Goal: Communication & Community: Answer question/provide support

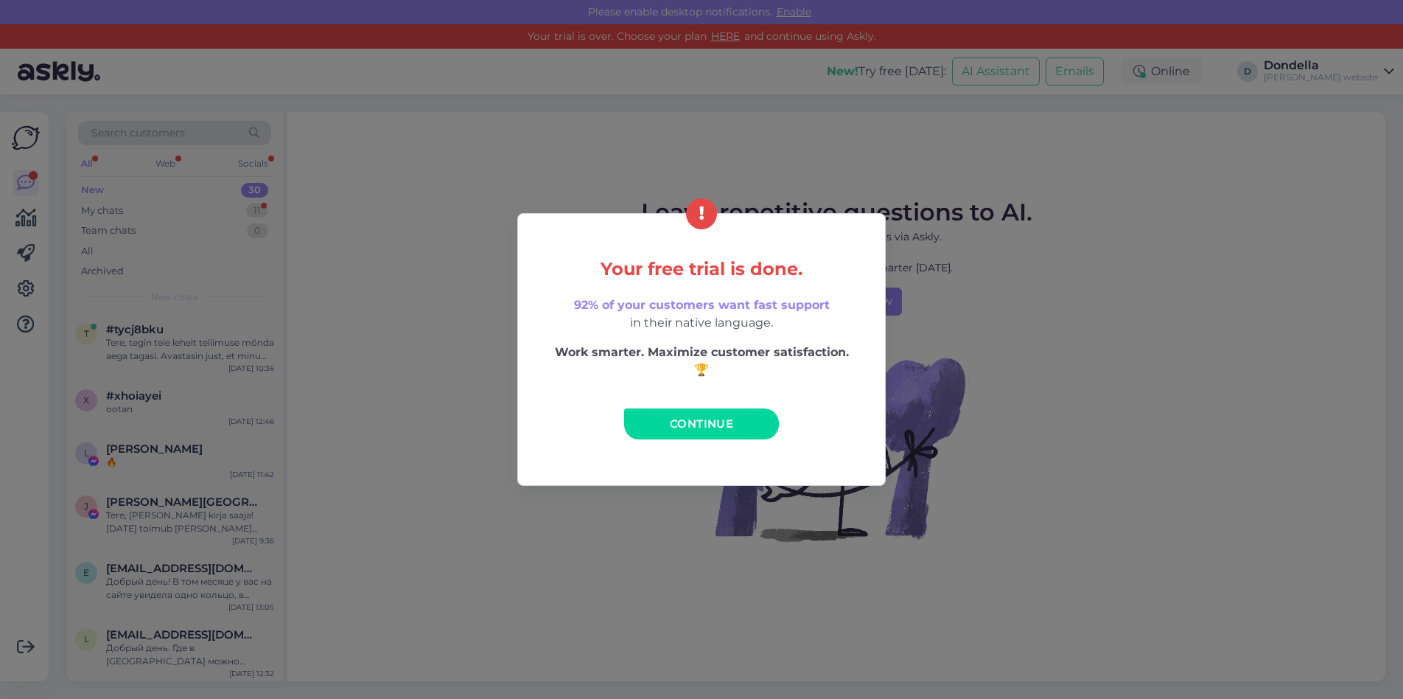
click at [712, 419] on span "Continue" at bounding box center [701, 423] width 63 height 14
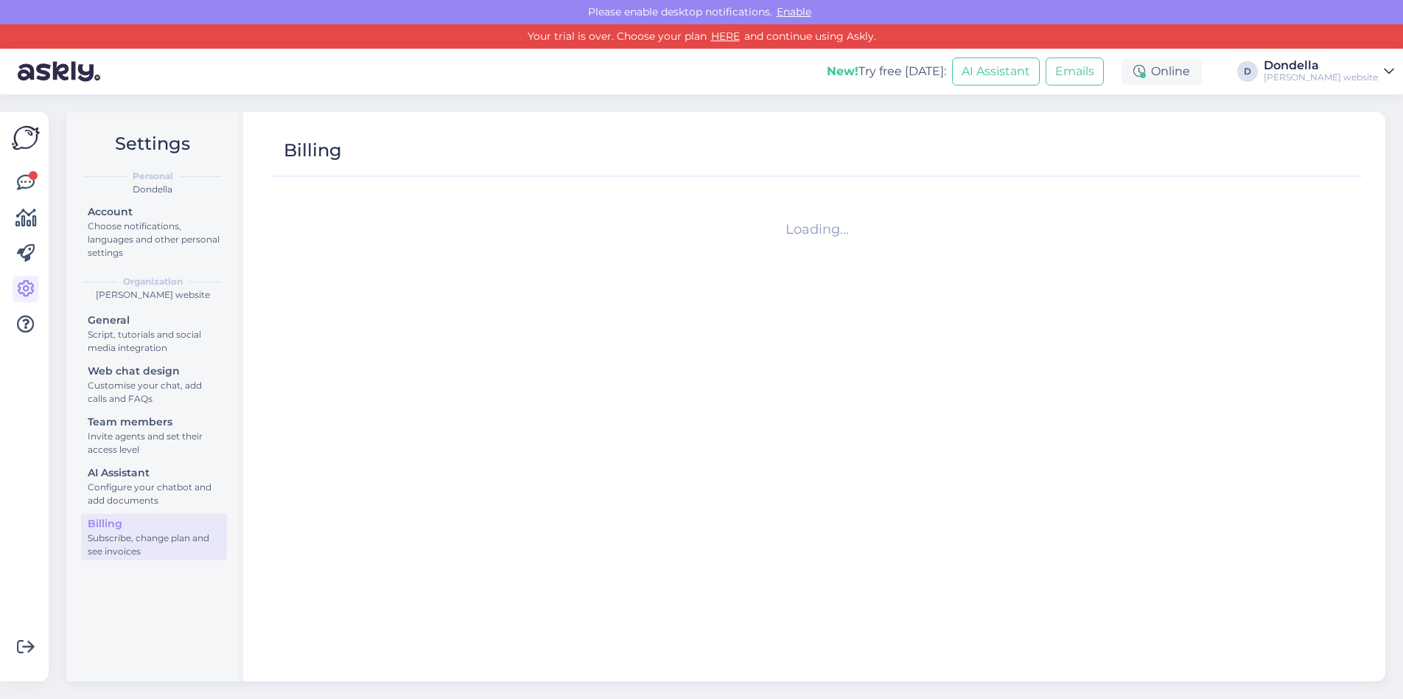
click at [39, 186] on div "Get more Your checklist to get more value from Askly. Close Connect FB and IG m…" at bounding box center [24, 396] width 49 height 569
click at [22, 182] on icon at bounding box center [26, 183] width 18 height 18
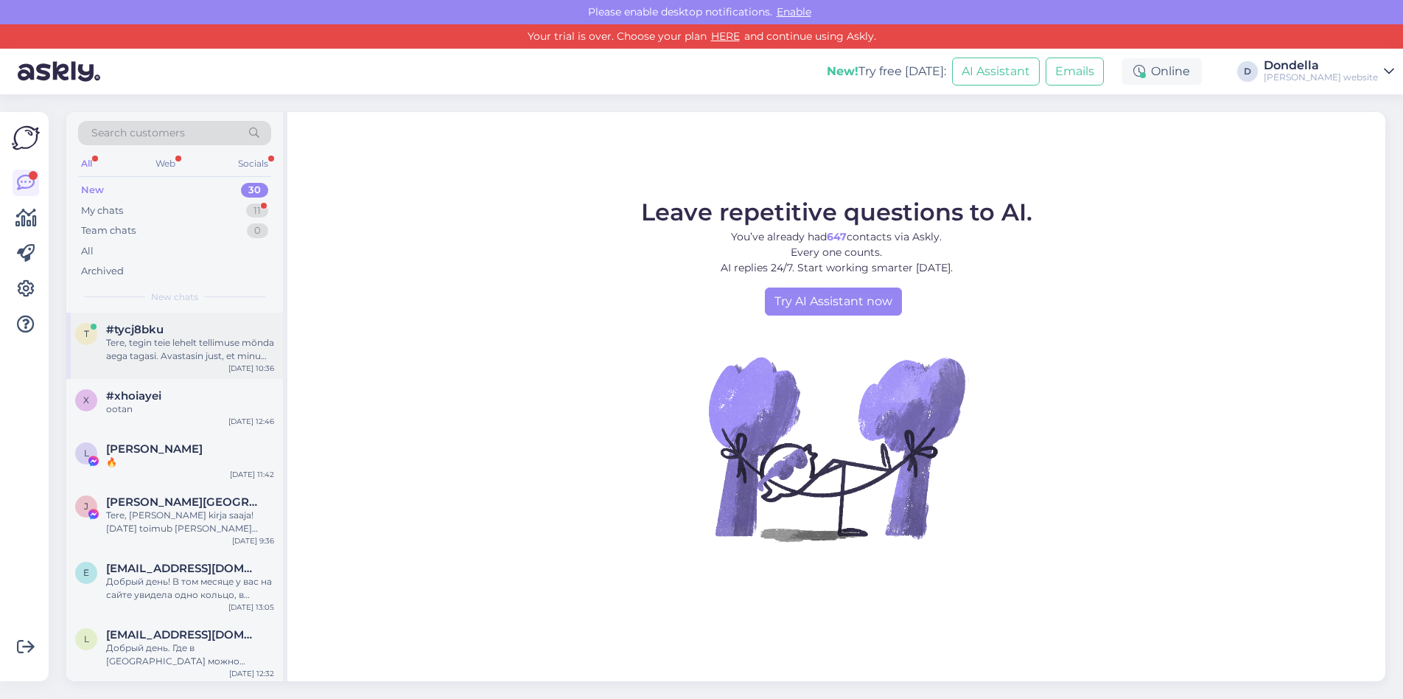
click at [198, 336] on div "Tere, tegin teie lehelt tellimuse mõnda aega tagasi. Avastasin just, et minu te…" at bounding box center [190, 349] width 168 height 27
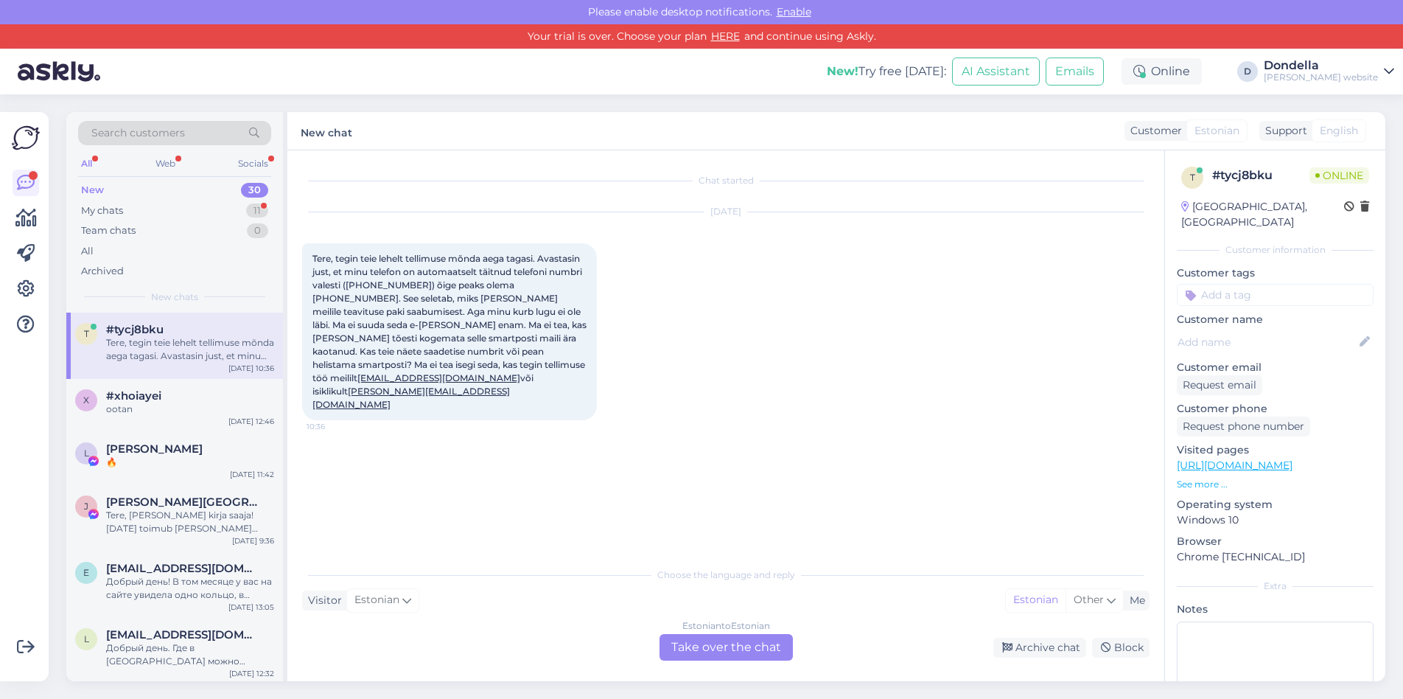
click at [492, 588] on div "Choose the language and reply Visitor Estonian Me Estonian Other Estonian to Es…" at bounding box center [726, 609] width 848 height 101
click at [766, 650] on div "Estonian to Estonian Take over the chat" at bounding box center [726, 647] width 133 height 27
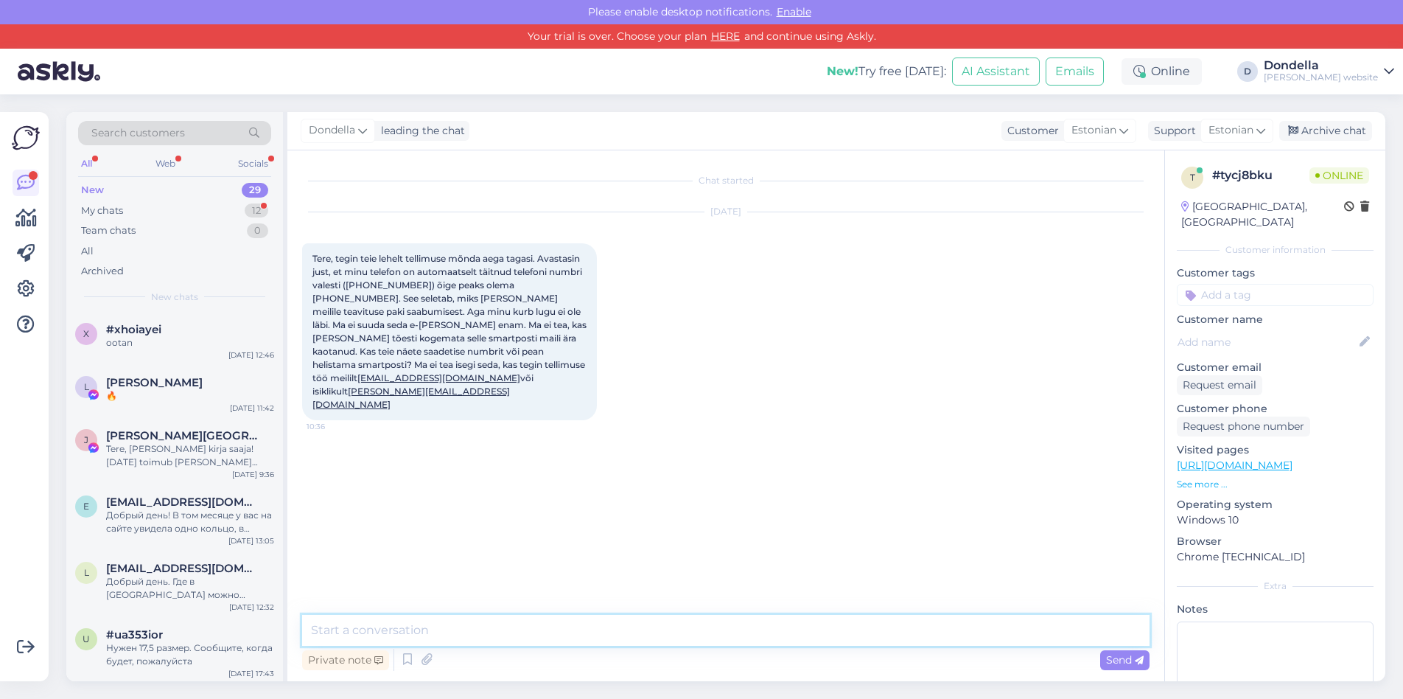
click at [445, 622] on textarea at bounding box center [726, 630] width 848 height 31
type textarea "Tere, võtsime ühendust ja nad pidid õigele numbrile koodi saatma"
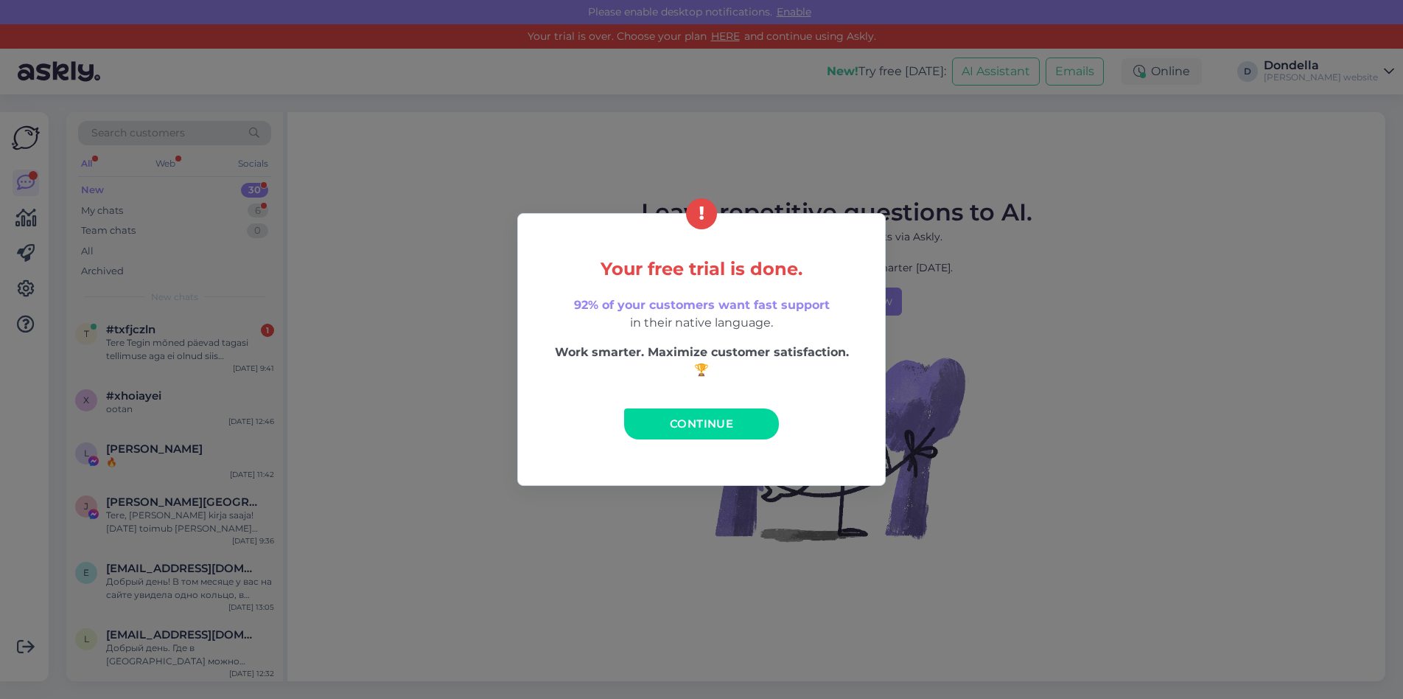
click at [759, 420] on link "Continue" at bounding box center [701, 423] width 155 height 31
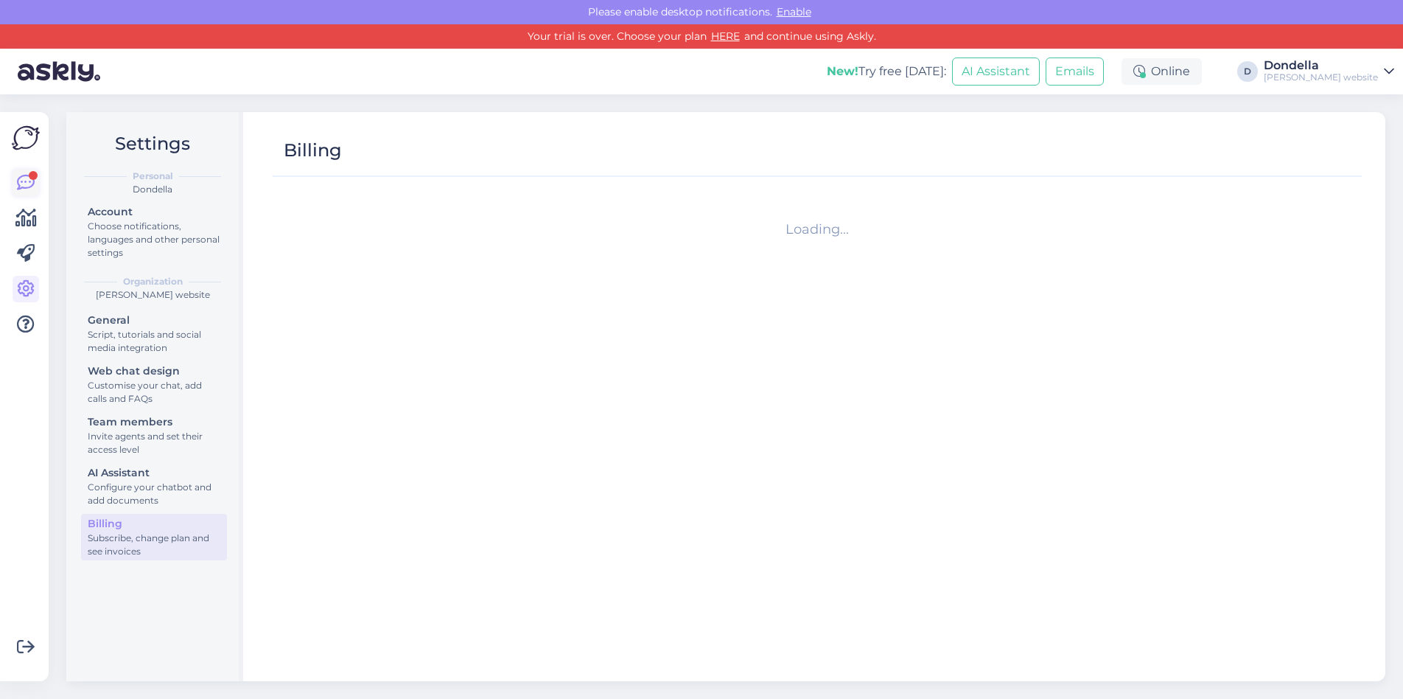
click at [37, 183] on link at bounding box center [26, 183] width 27 height 27
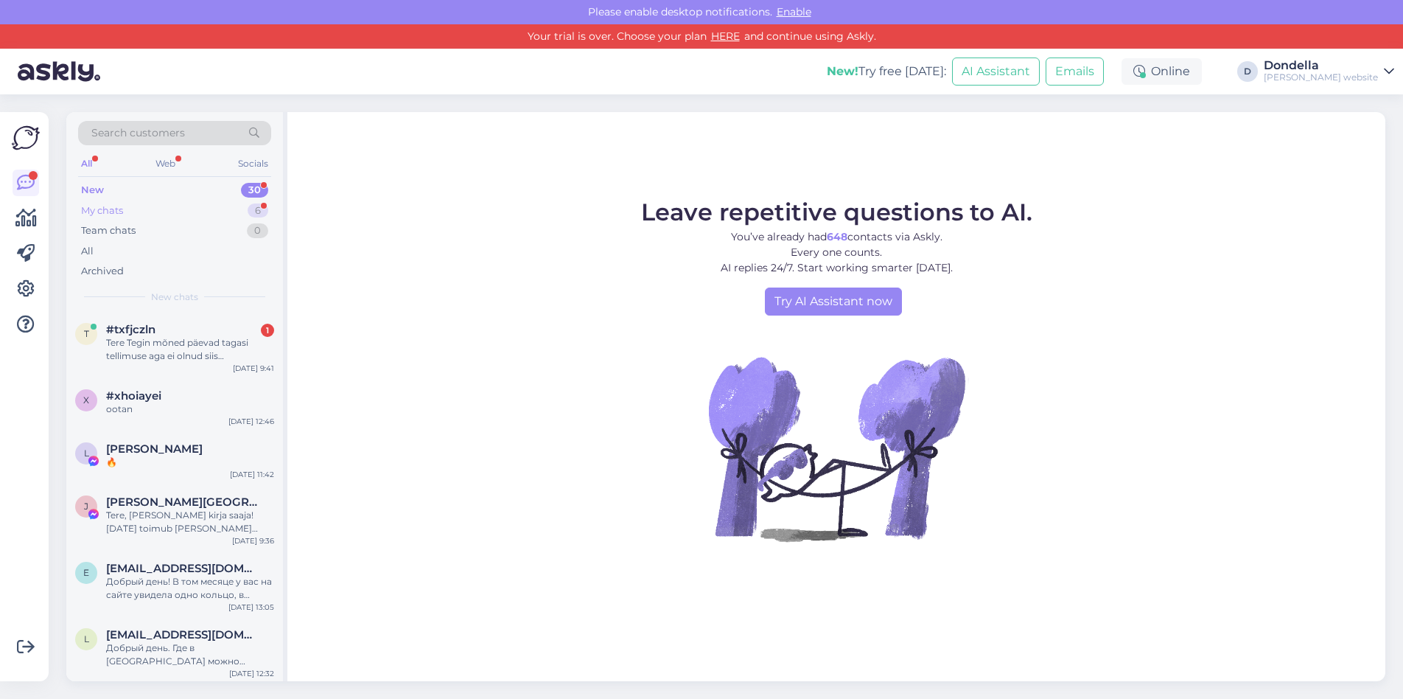
click at [123, 202] on div "My chats 6" at bounding box center [174, 210] width 193 height 21
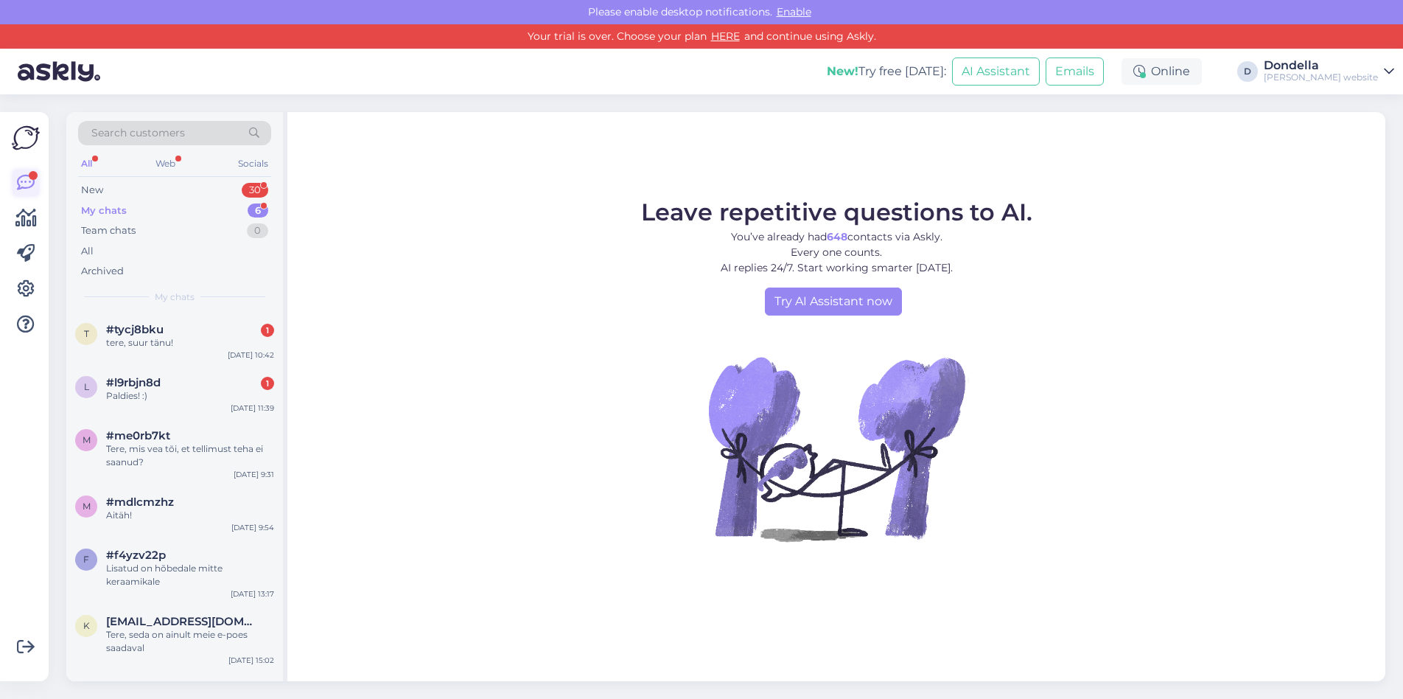
click at [24, 177] on icon at bounding box center [26, 183] width 18 height 18
click at [90, 160] on div "All" at bounding box center [86, 163] width 17 height 19
click at [114, 207] on div "My chats" at bounding box center [104, 210] width 46 height 15
click at [107, 189] on div "New 30" at bounding box center [174, 190] width 193 height 21
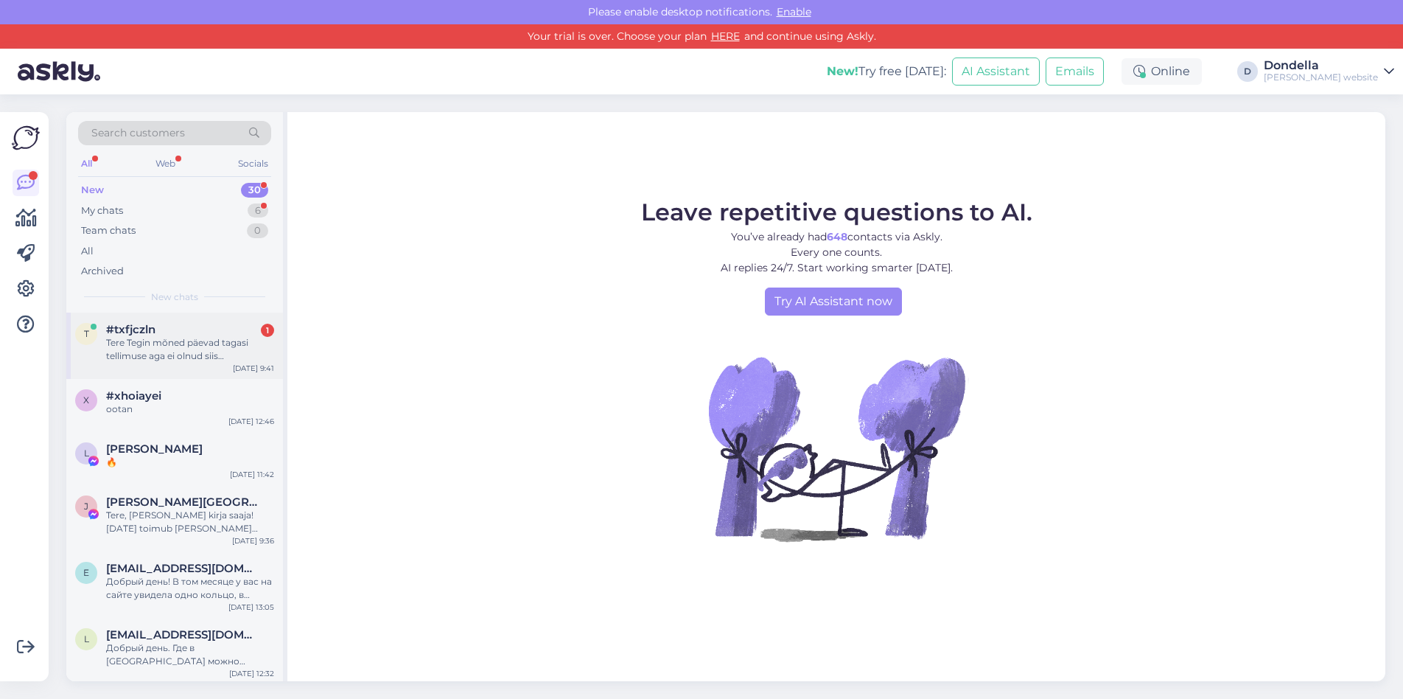
click at [183, 354] on div "Tere Tegin mõned päevad tagasi tellimuse aga ei olnud siis registreerunud teie …" at bounding box center [190, 349] width 168 height 27
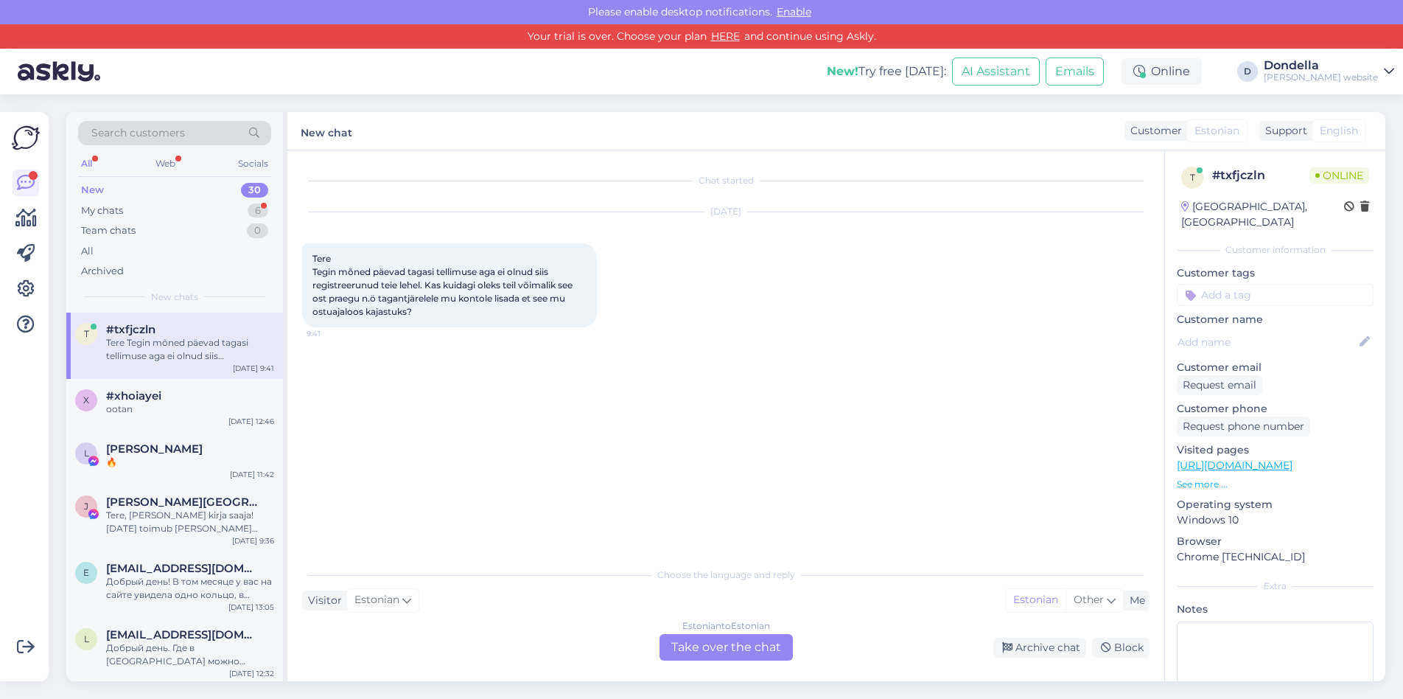
click at [582, 603] on div "Visitor Estonian Me Estonian Other" at bounding box center [726, 600] width 848 height 20
click at [727, 645] on div "Estonian to Estonian Take over the chat" at bounding box center [726, 647] width 133 height 27
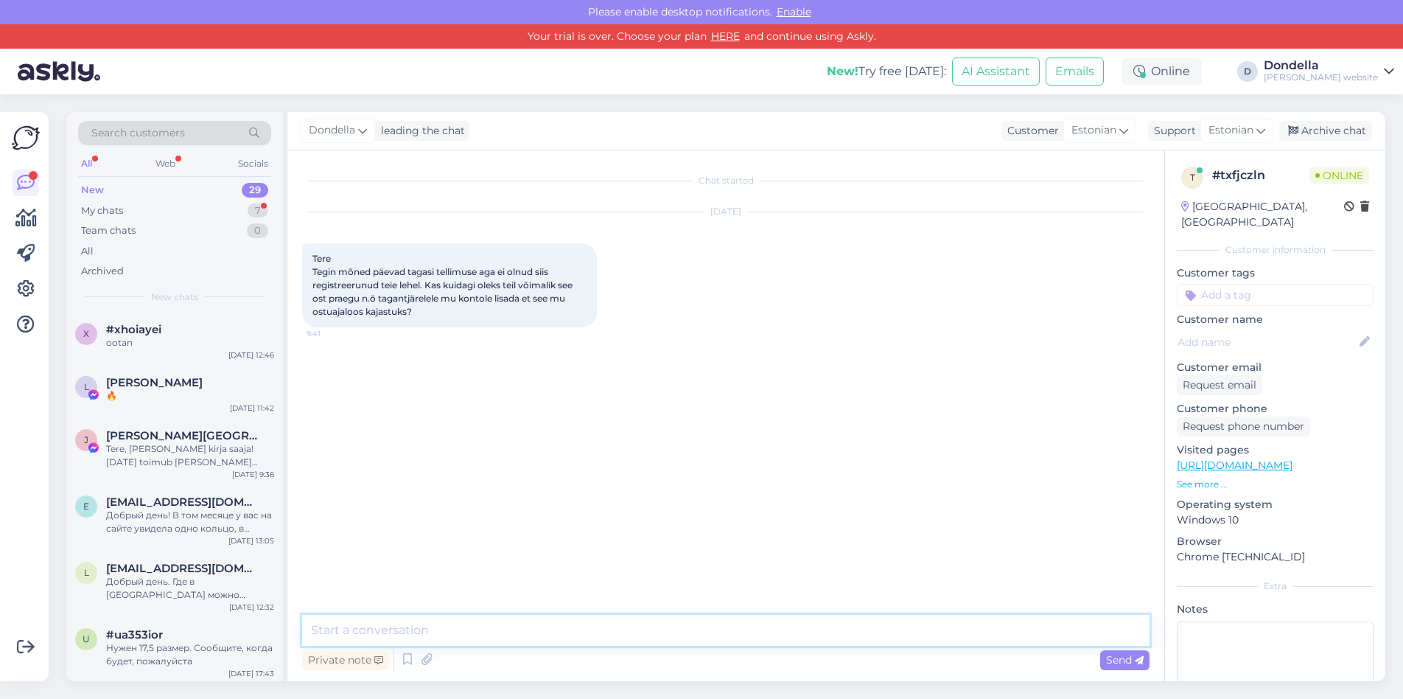
click at [593, 625] on textarea at bounding box center [726, 630] width 848 height 31
type textarea "Tere, kuidas tellimuse number on='"
click at [949, 376] on icon at bounding box center [953, 375] width 9 height 9
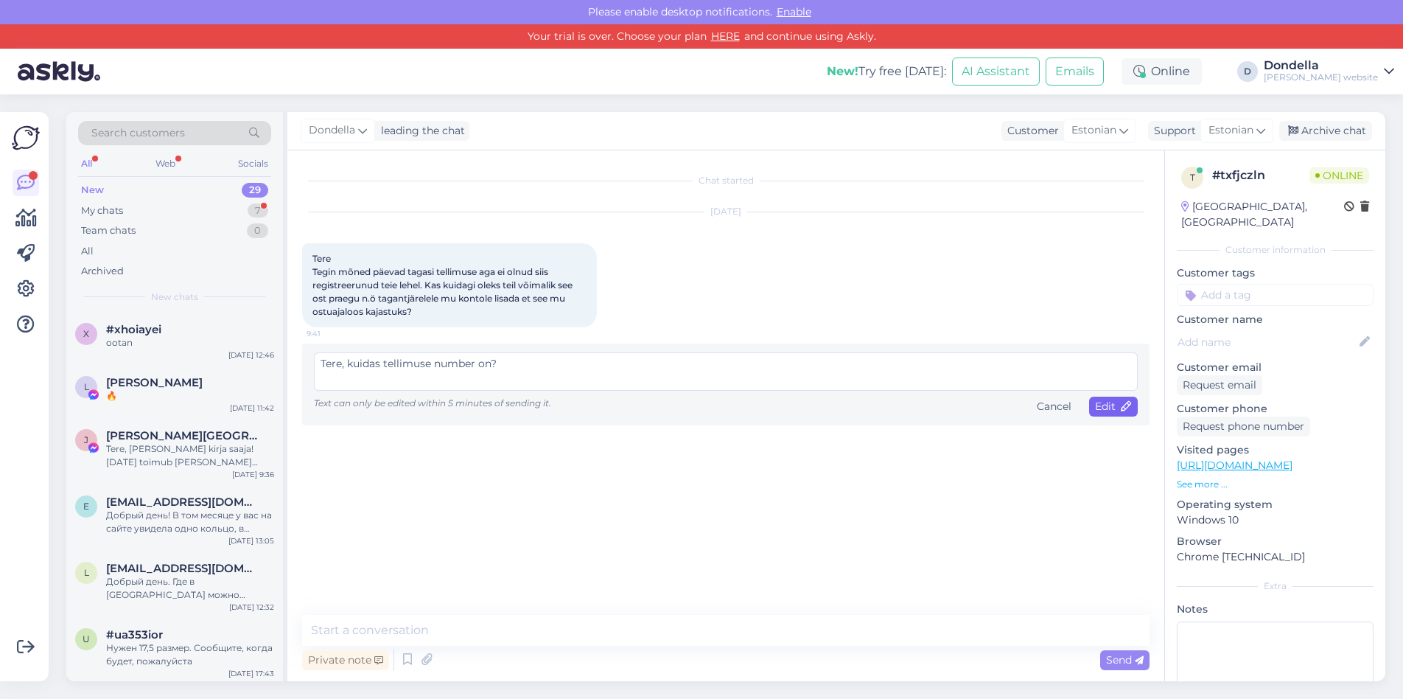
type textarea "Tere, kuidas tellimuse number on?"
click at [1110, 408] on span "Edit" at bounding box center [1113, 405] width 37 height 13
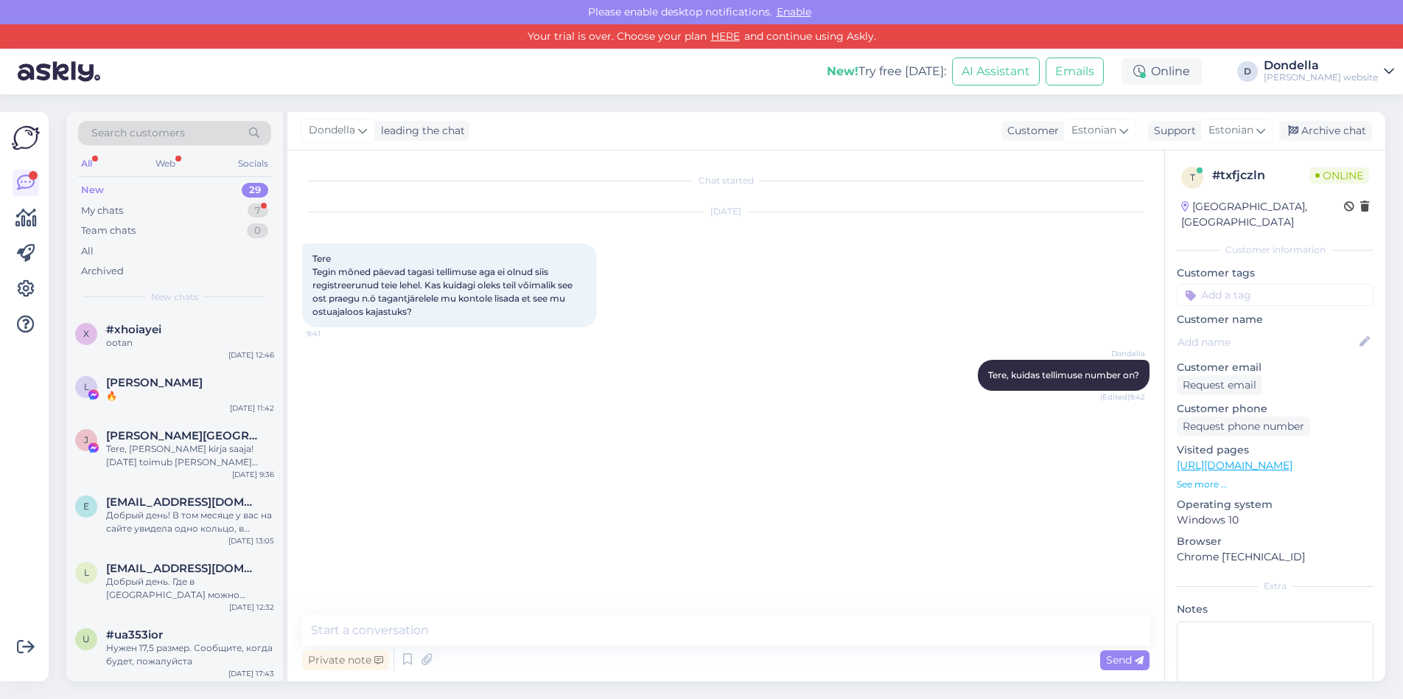
click at [1018, 454] on div "Chat started [DATE] Tere Tegin mõned päevad tagasi tellimuse aga ei olnud siis …" at bounding box center [732, 383] width 861 height 436
click at [374, 438] on span "Tellimus #150344 ([DATE])" at bounding box center [370, 438] width 114 height 11
copy span "150344"
click at [490, 625] on textarea at bounding box center [726, 630] width 848 height 31
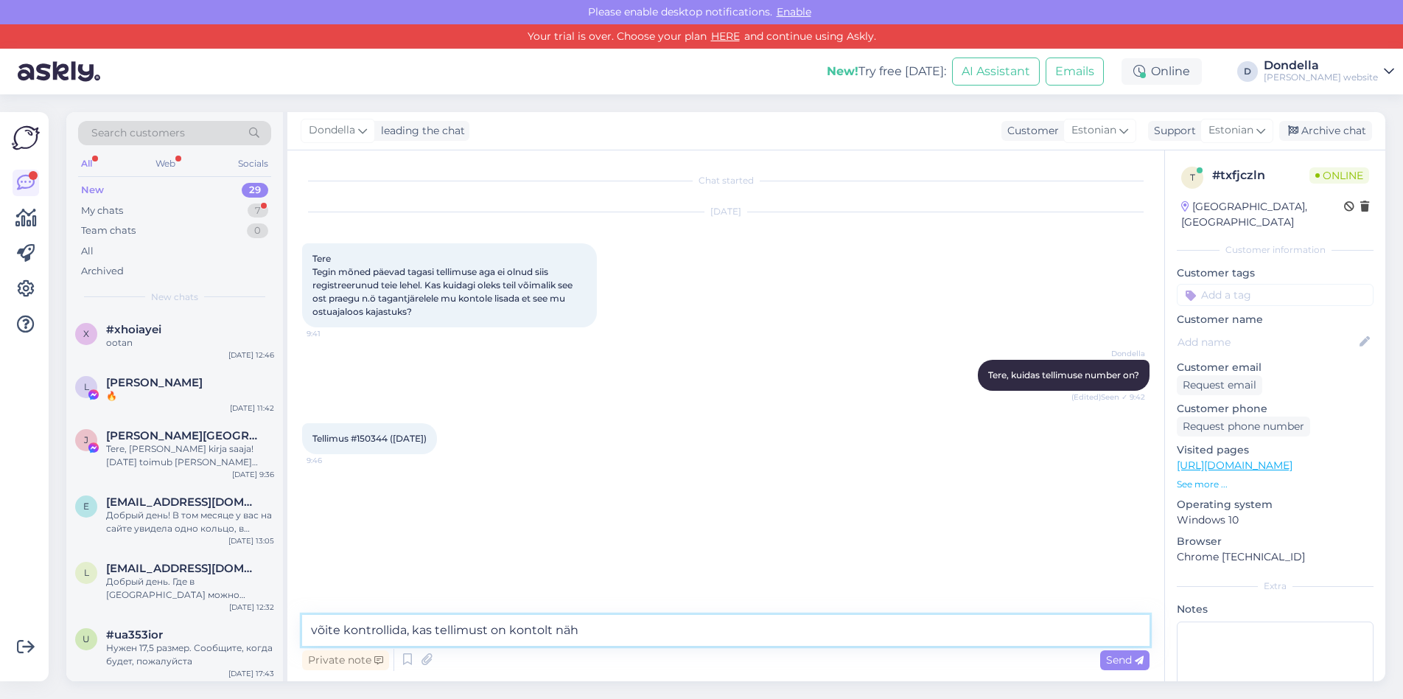
type textarea "võite kontrollida, kas tellimust on kontolt näha"
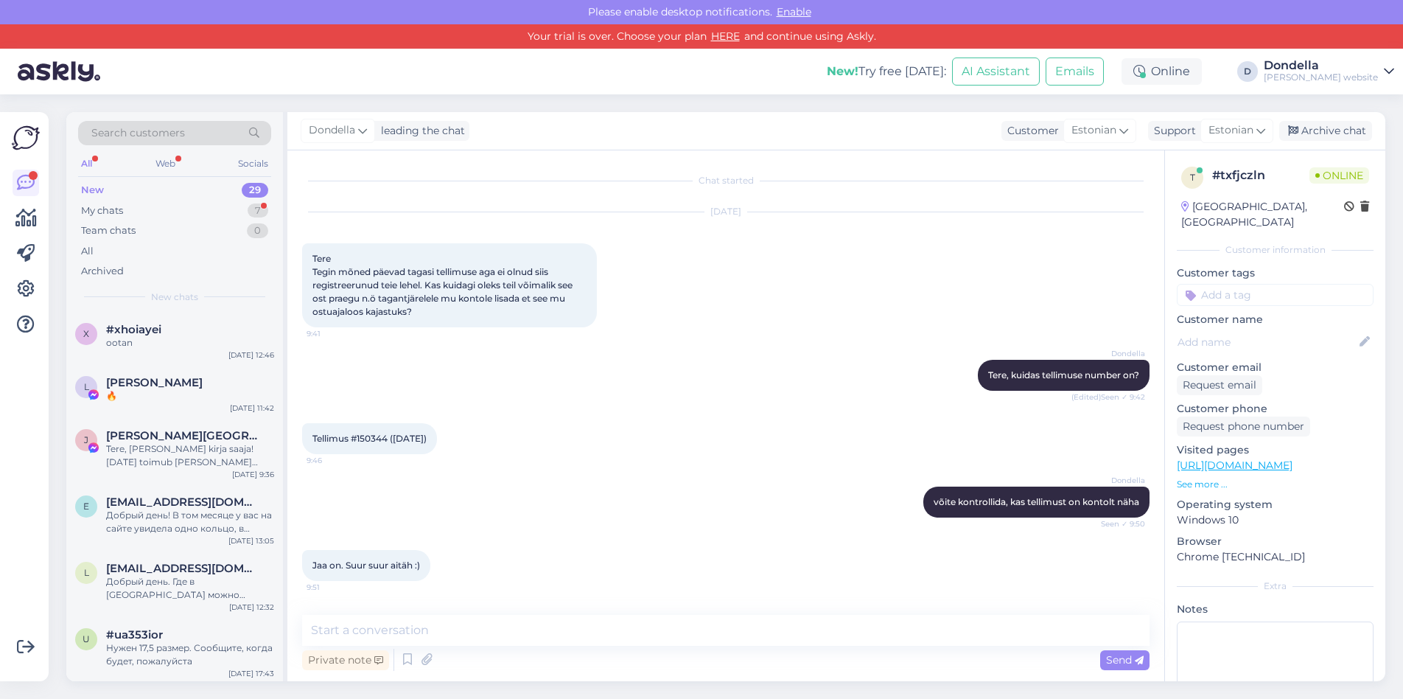
click at [424, 568] on div "Jaa on. Suur suur aitäh :) 9:51" at bounding box center [366, 565] width 128 height 31
click at [341, 631] on textarea at bounding box center [726, 630] width 848 height 31
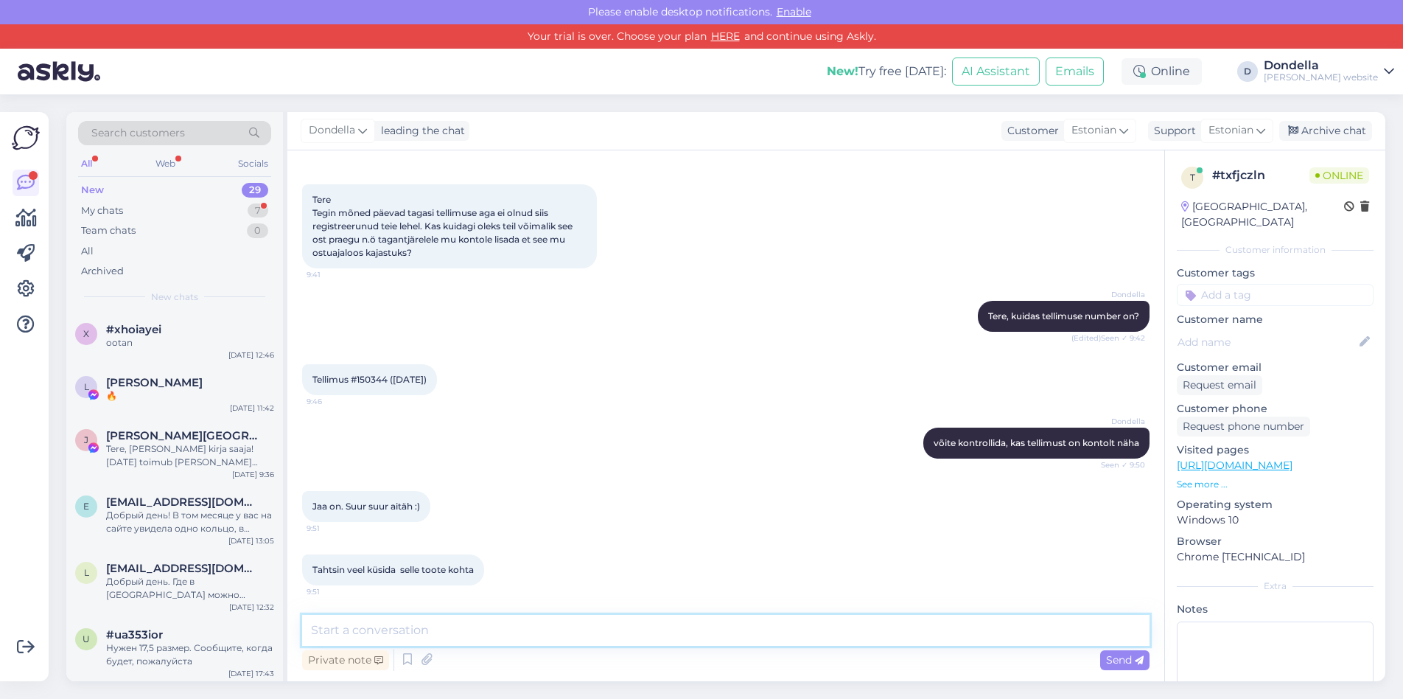
scroll to position [136, 0]
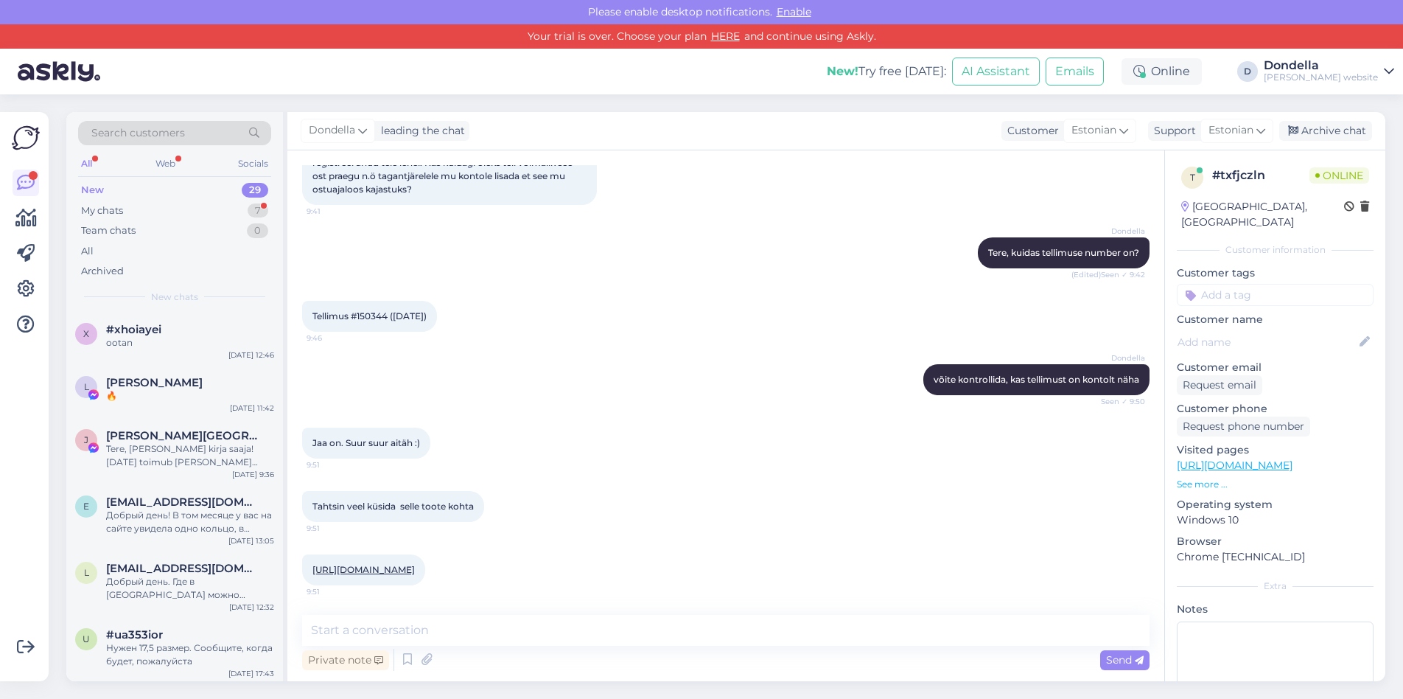
click at [415, 564] on link "[URL][DOMAIN_NAME]" at bounding box center [364, 569] width 102 height 11
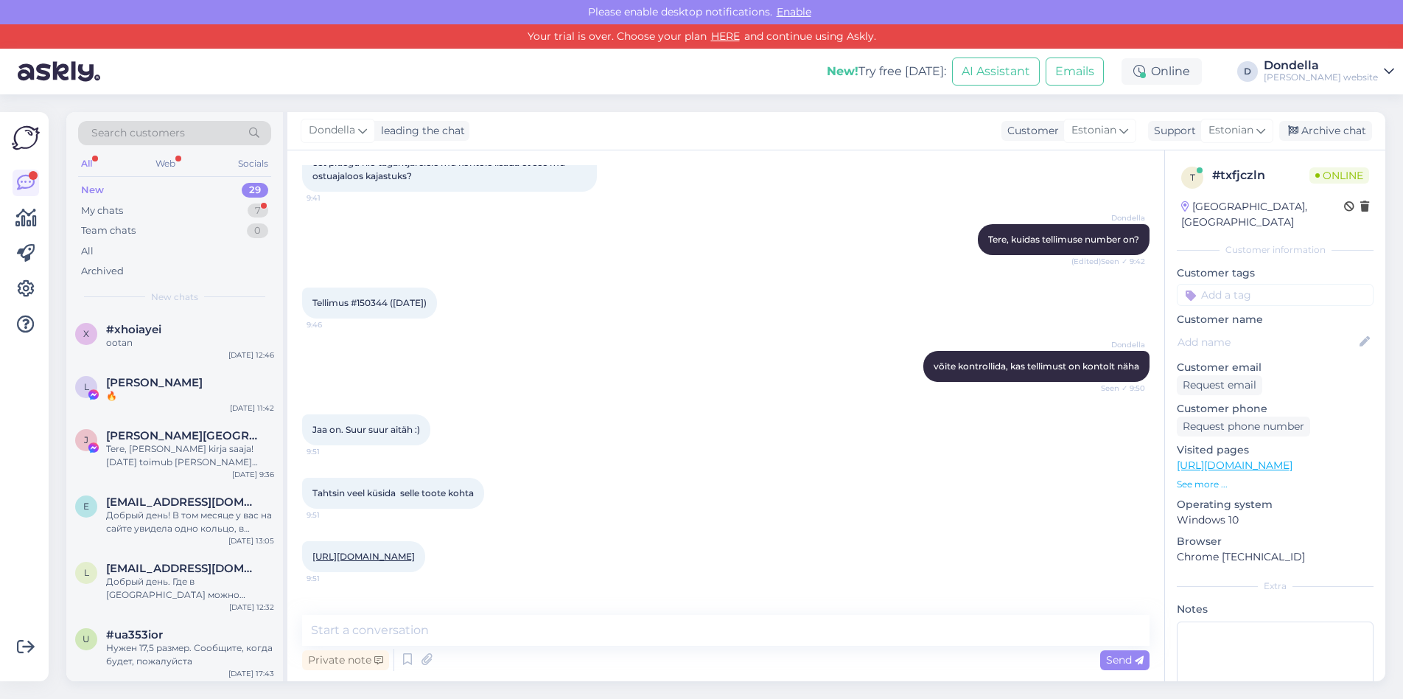
scroll to position [212, 0]
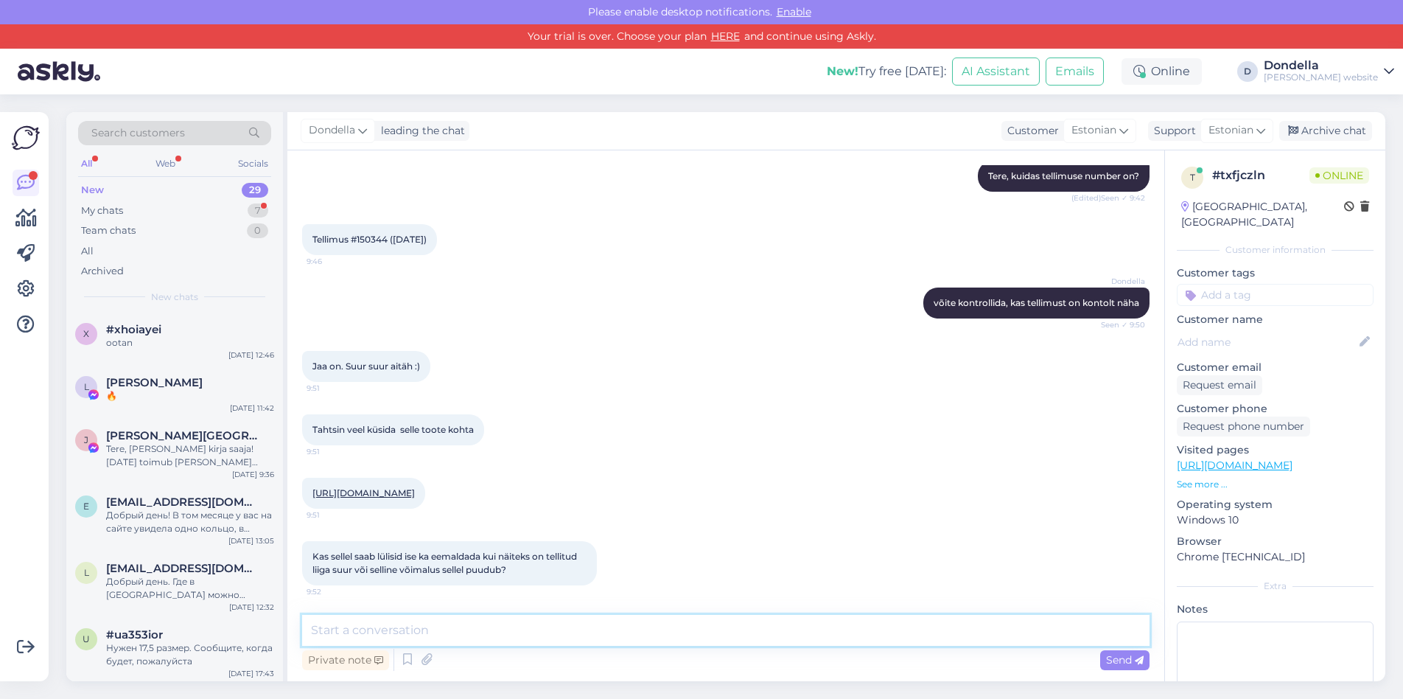
click at [480, 629] on textarea at bounding box center [726, 630] width 848 height 31
drag, startPoint x: 397, startPoint y: 627, endPoint x: 357, endPoint y: 630, distance: 40.6
click at [357, 630] on textarea "saab ise ja saa" at bounding box center [726, 630] width 848 height 31
click at [458, 631] on textarea "saab ise, kellassepp või" at bounding box center [726, 630] width 848 height 31
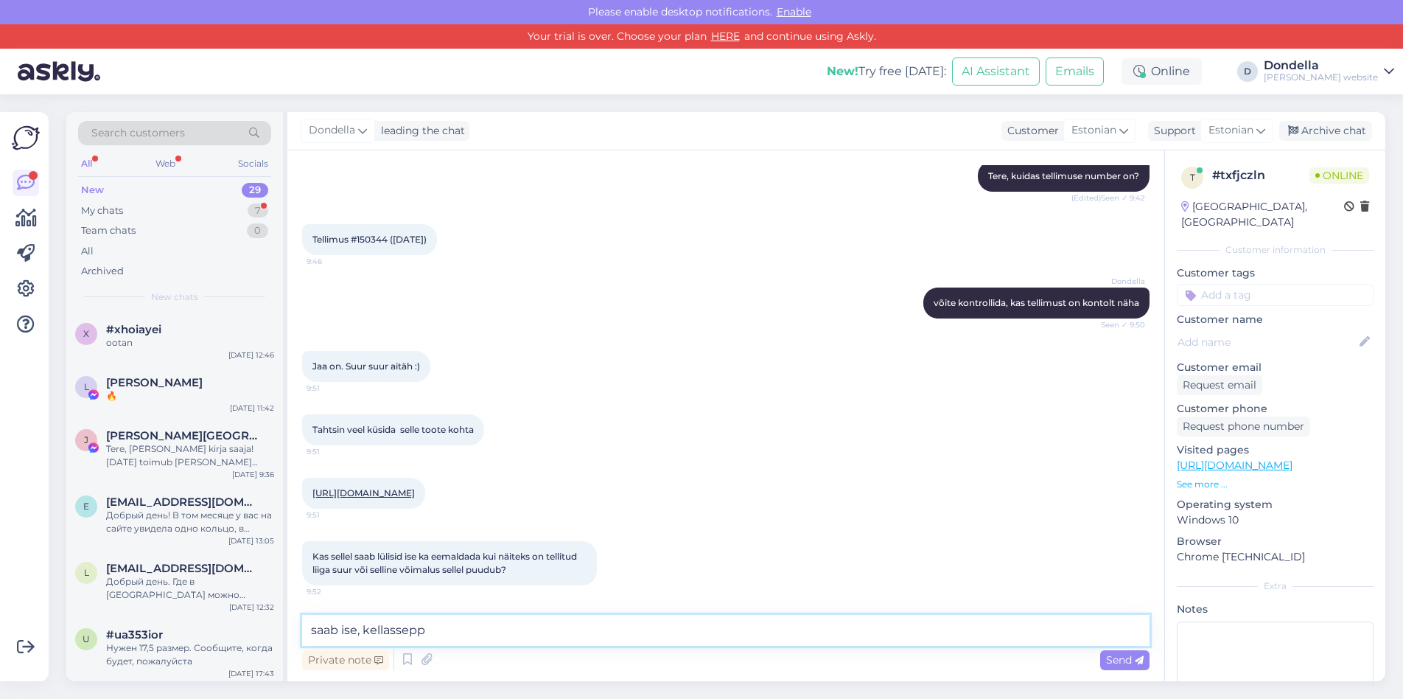
click at [363, 631] on textarea "saab ise, kellassepp" at bounding box center [726, 630] width 848 height 31
click at [618, 630] on textarea "saab ise või kellassepp" at bounding box center [726, 630] width 848 height 31
drag, startPoint x: 697, startPoint y: 635, endPoint x: 503, endPoint y: 629, distance: 193.9
click at [453, 630] on textarea "saab ise või kellassepp. lülide eemaldamiseks peavad olema" at bounding box center [726, 630] width 848 height 31
click at [568, 629] on textarea "saab ise või kellassepp. lülide eemaldamiseks peavad olema" at bounding box center [726, 630] width 848 height 31
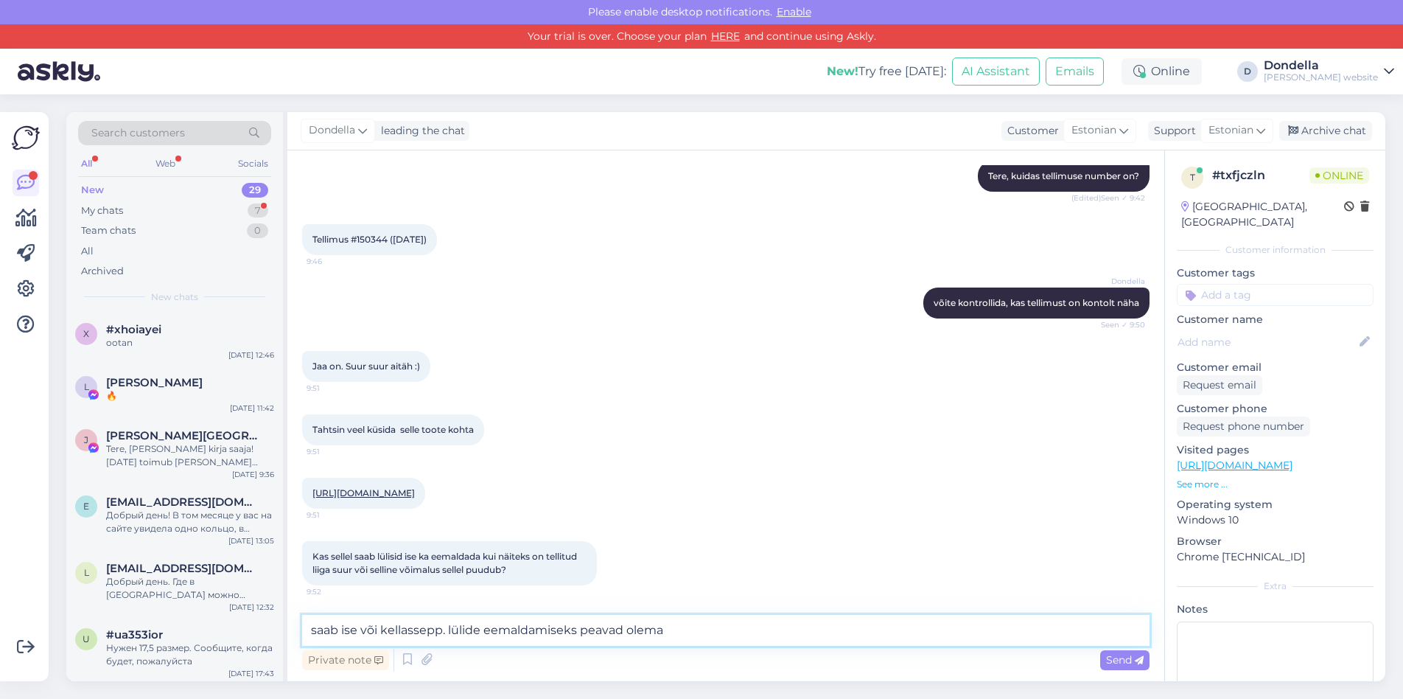
click at [693, 634] on textarea "saab ise või kellassepp. lülide eemaldamiseks peavad olema" at bounding box center [726, 630] width 848 height 31
drag, startPoint x: 621, startPoint y: 630, endPoint x: 652, endPoint y: 629, distance: 31.0
click at [621, 630] on textarea "saab ise või kellassepp. lülide eemaldamiseks peavad olema" at bounding box center [726, 630] width 848 height 31
click at [759, 629] on textarea "saab ise või kellassepp. lülide eemaldamiseks peab olema" at bounding box center [726, 630] width 848 height 31
paste textarea "reguleerimise tarviku"
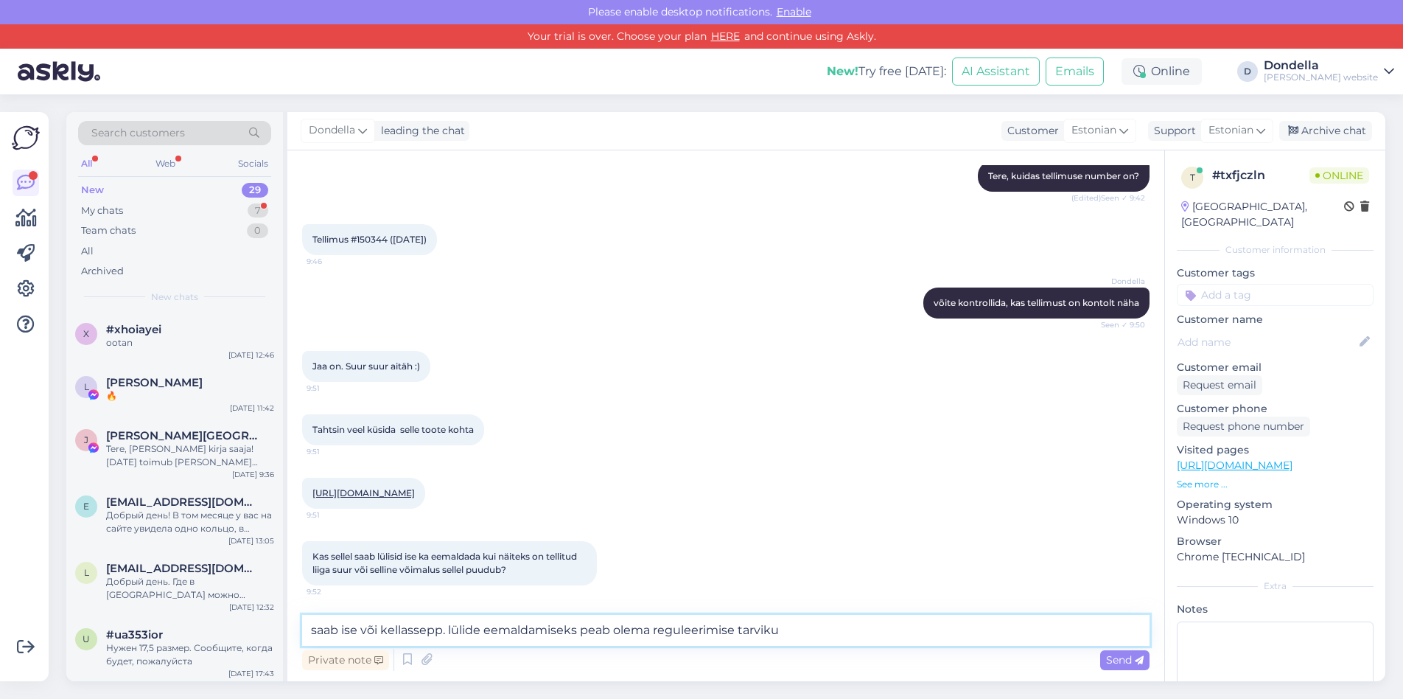
type textarea "saab ise või kellassepp. lülide eemaldamiseks peab olema reguleerimise tarvik"
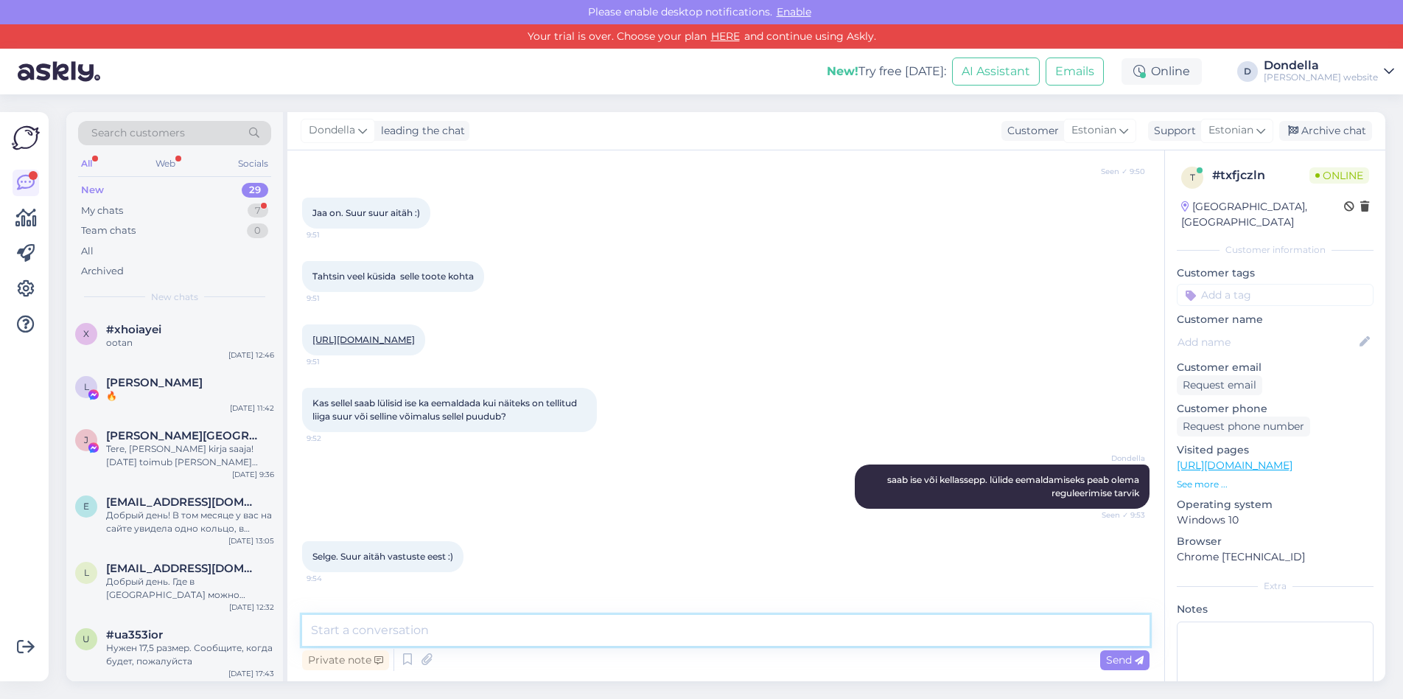
scroll to position [479, 0]
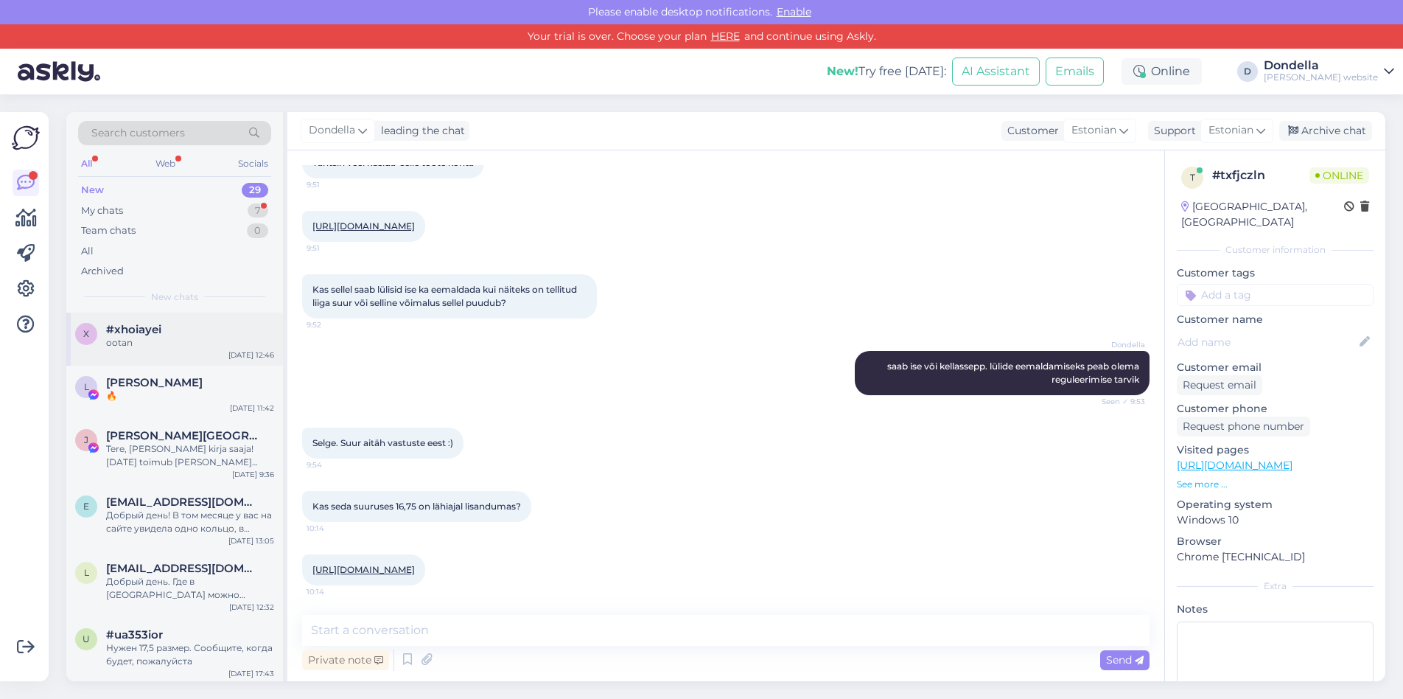
click at [139, 345] on div "ootan" at bounding box center [190, 342] width 168 height 13
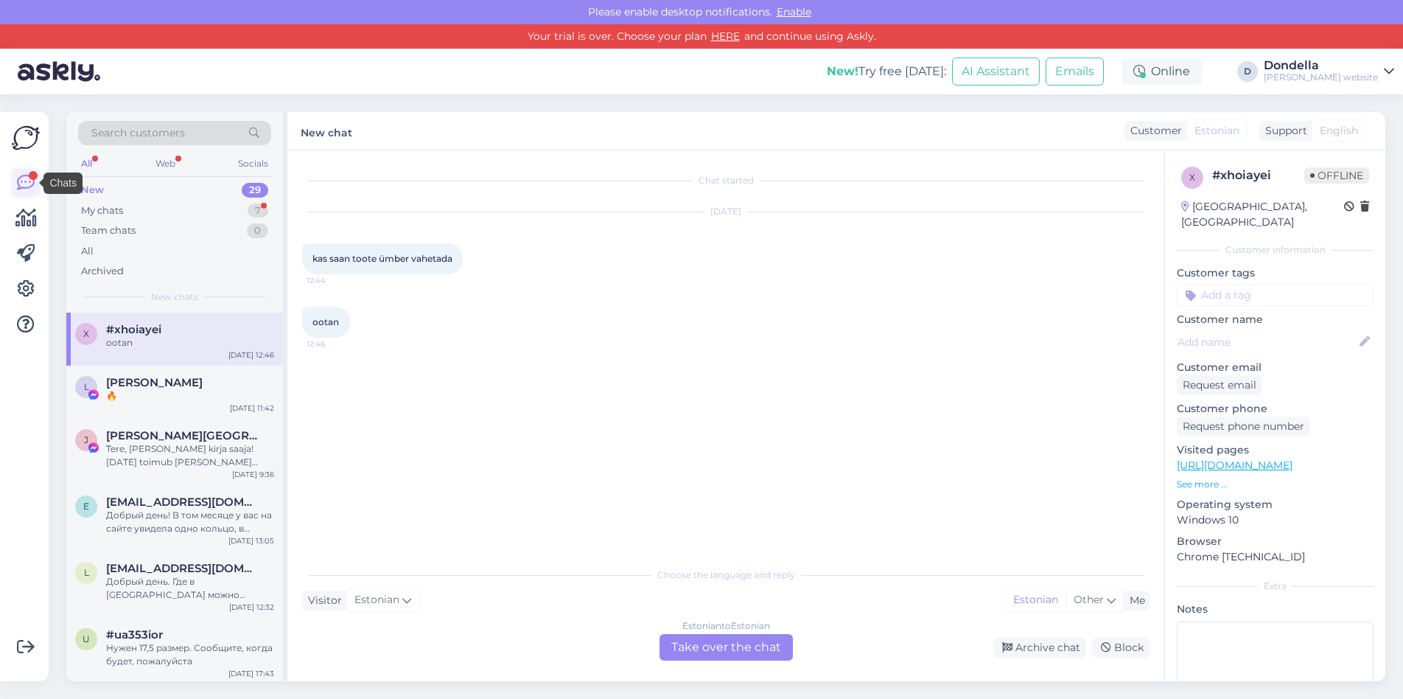
click at [27, 181] on icon at bounding box center [26, 183] width 18 height 18
click at [133, 211] on div "My chats 7" at bounding box center [174, 210] width 193 height 21
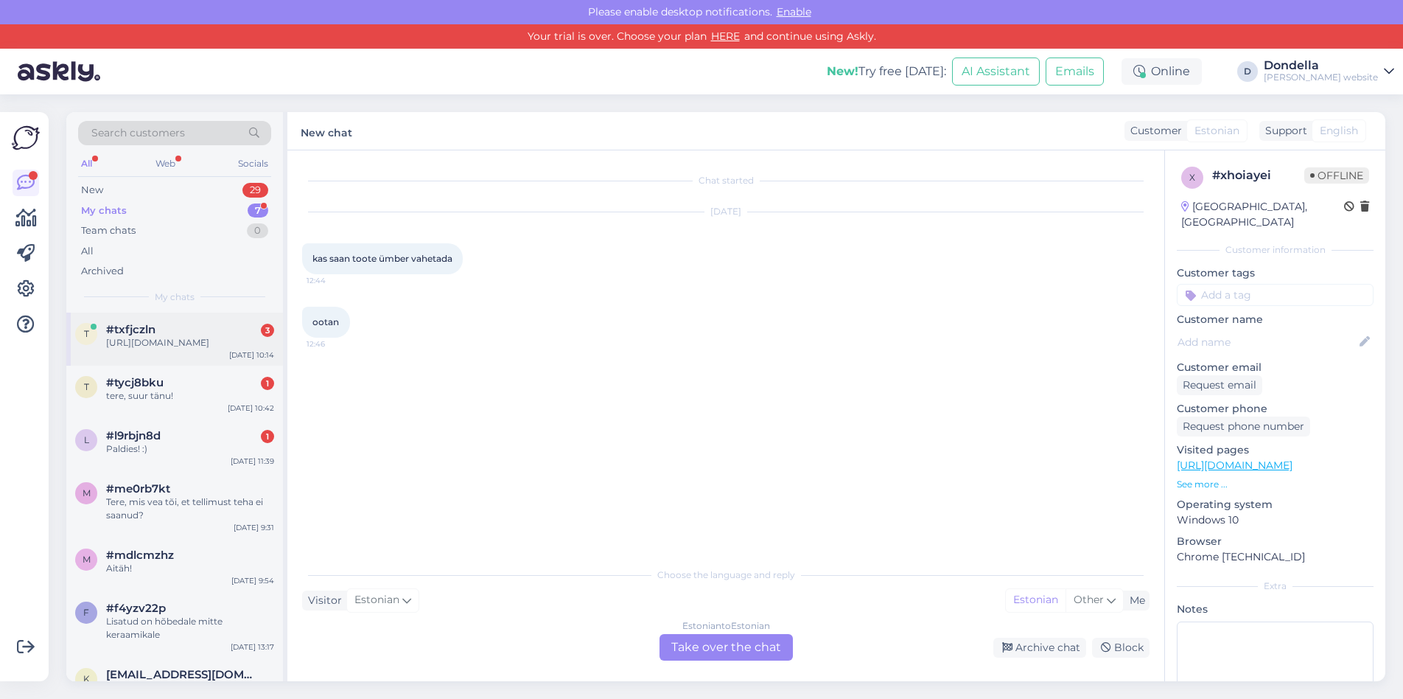
click at [131, 336] on div "[URL][DOMAIN_NAME]" at bounding box center [190, 342] width 168 height 13
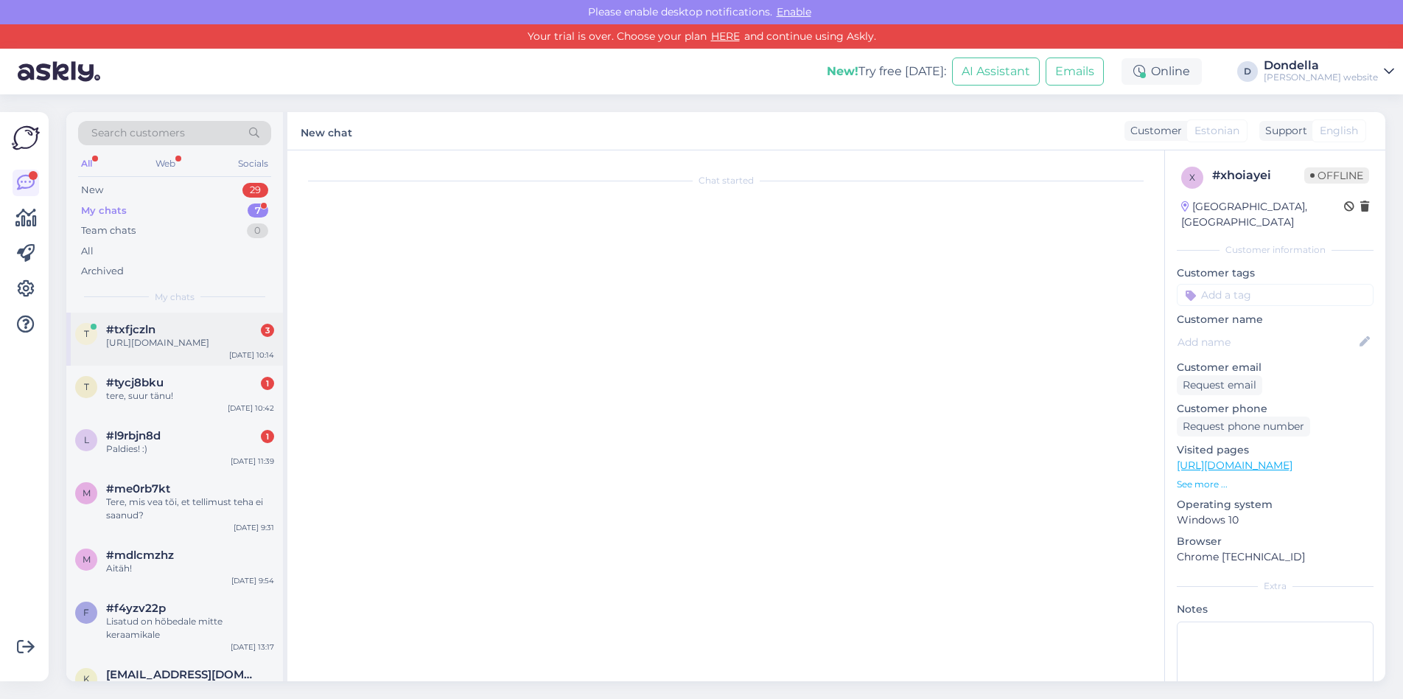
scroll to position [479, 0]
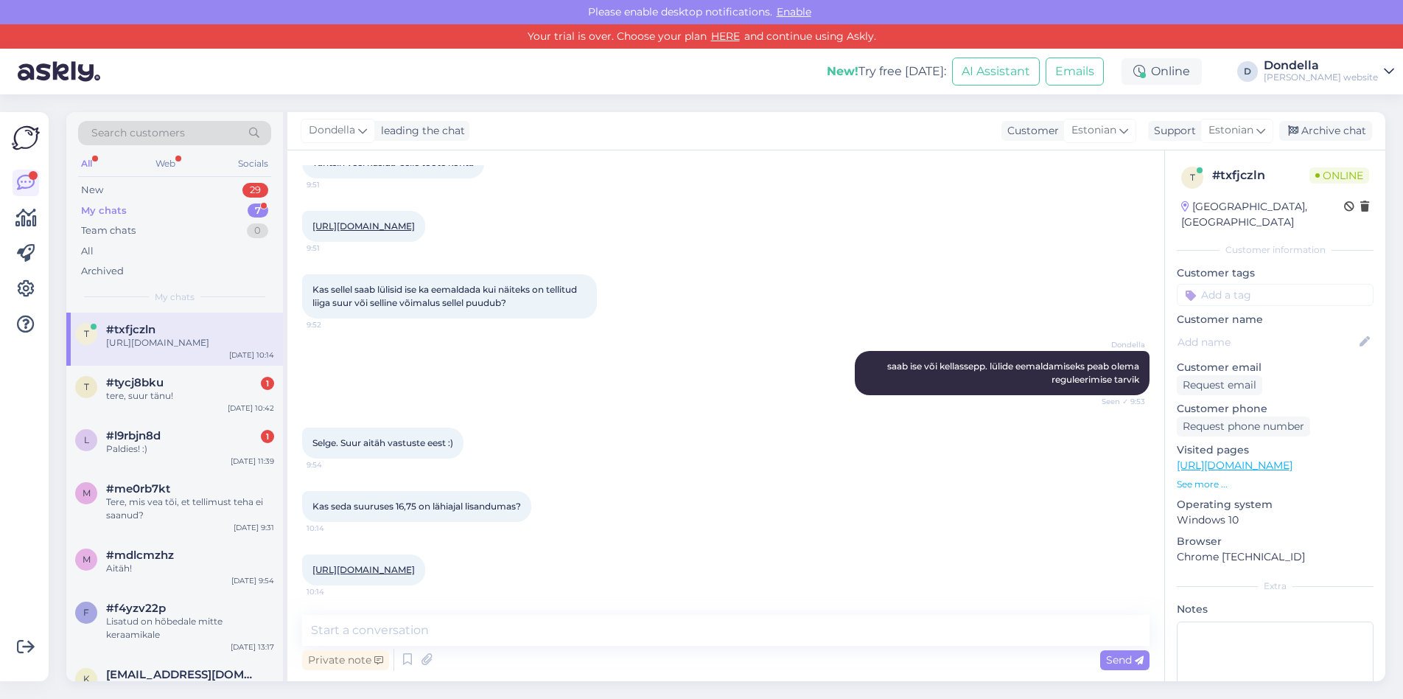
click at [415, 570] on link "[URL][DOMAIN_NAME]" at bounding box center [364, 569] width 102 height 11
click at [551, 620] on textarea at bounding box center [726, 630] width 848 height 31
drag, startPoint x: 441, startPoint y: 631, endPoint x: 433, endPoint y: 633, distance: 8.4
click at [433, 633] on textarea "hetkel ei ole, kas 16.5 ja 17 ei sobi?" at bounding box center [726, 630] width 848 height 31
click at [559, 629] on textarea "hetkel ei ole, kas 16.5 või 17 ei sobi?" at bounding box center [726, 630] width 848 height 31
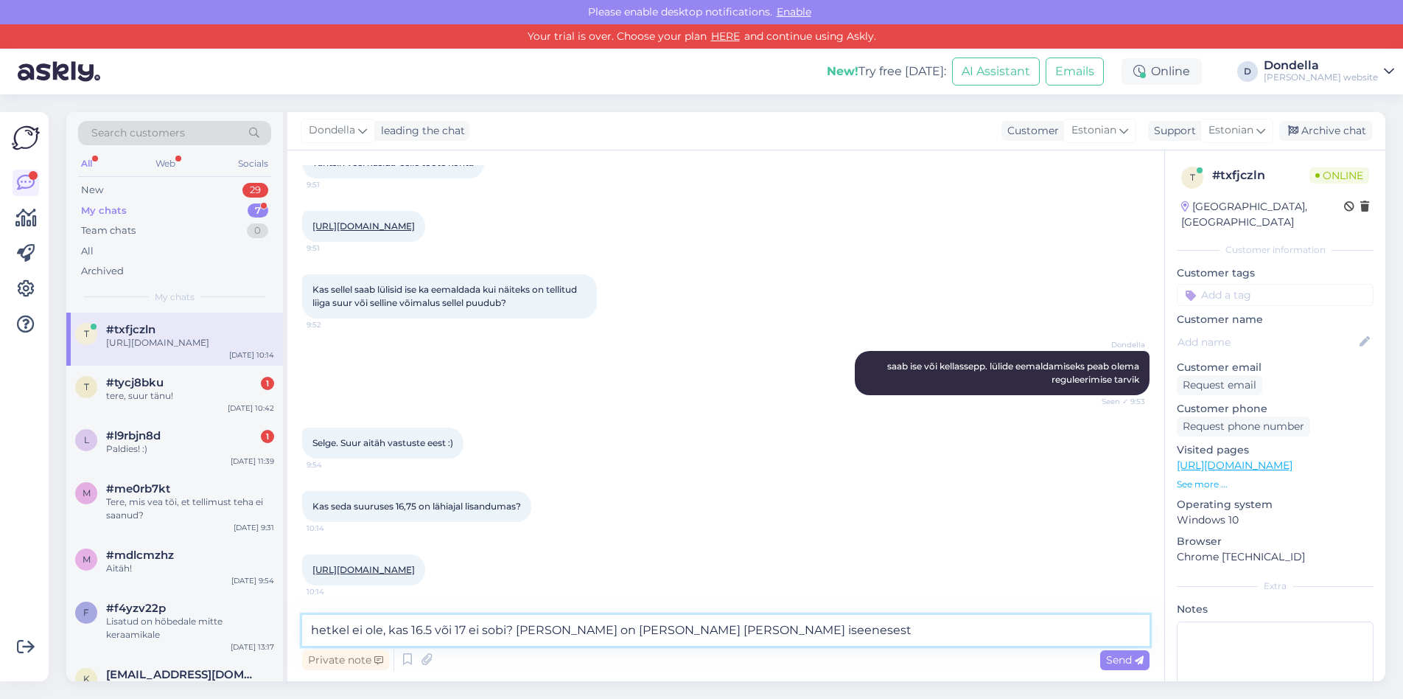
drag, startPoint x: 776, startPoint y: 631, endPoint x: 651, endPoint y: 632, distance: 125.3
click at [651, 632] on textarea "hetkel ei ole, kas 16.5 või 17 ei sobi? [PERSON_NAME] on [PERSON_NAME] [PERSON_…" at bounding box center [726, 630] width 848 height 31
click at [727, 632] on textarea "hetkel ei ole, kas 16.5 või 17 ei sobi? [PERSON_NAME] on [PERSON_NAME] [PERSON_…" at bounding box center [726, 630] width 848 height 31
drag, startPoint x: 727, startPoint y: 632, endPoint x: 653, endPoint y: 629, distance: 74.5
click at [653, 629] on textarea "hetkel ei ole, kas 16.5 või 17 ei sobi? [PERSON_NAME] on [PERSON_NAME] [PERSON_…" at bounding box center [726, 630] width 848 height 31
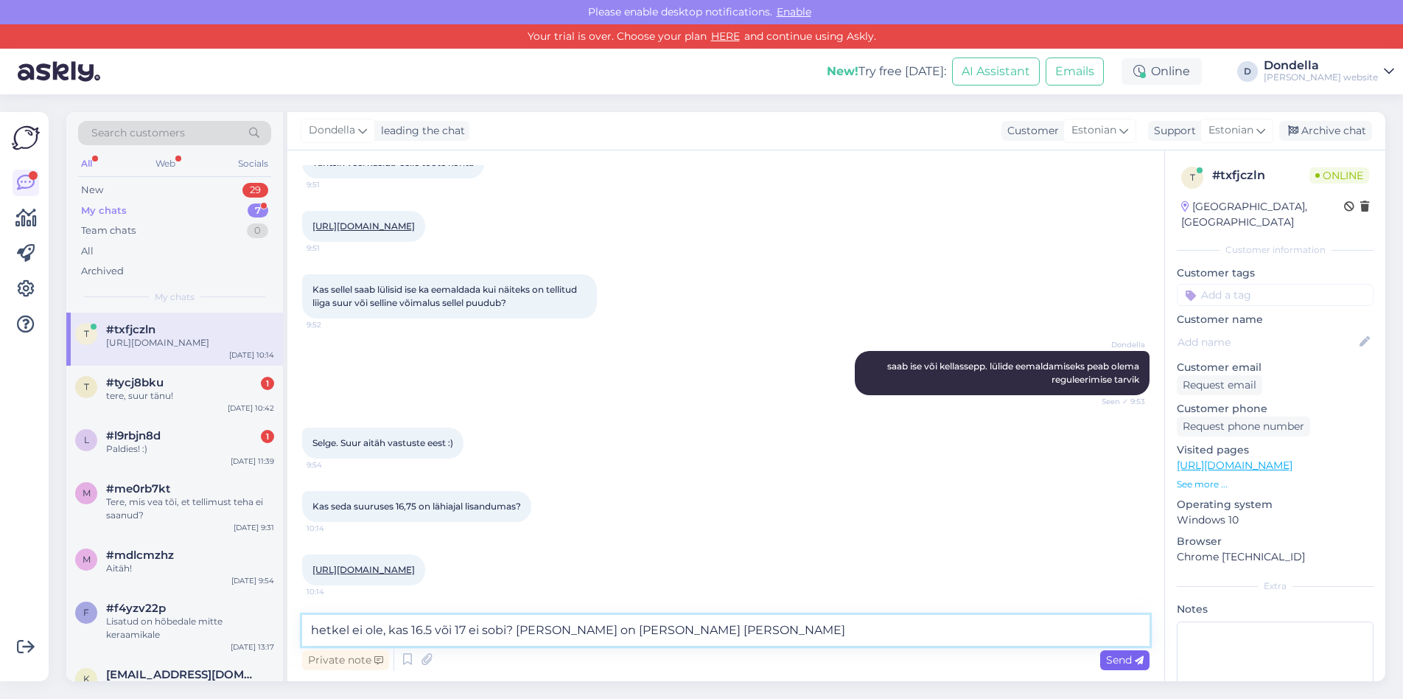
type textarea "hetkel ei ole, kas 16.5 või 17 ei sobi? [PERSON_NAME] on [PERSON_NAME] [PERSON_…"
click at [1123, 660] on span "Send" at bounding box center [1125, 659] width 38 height 13
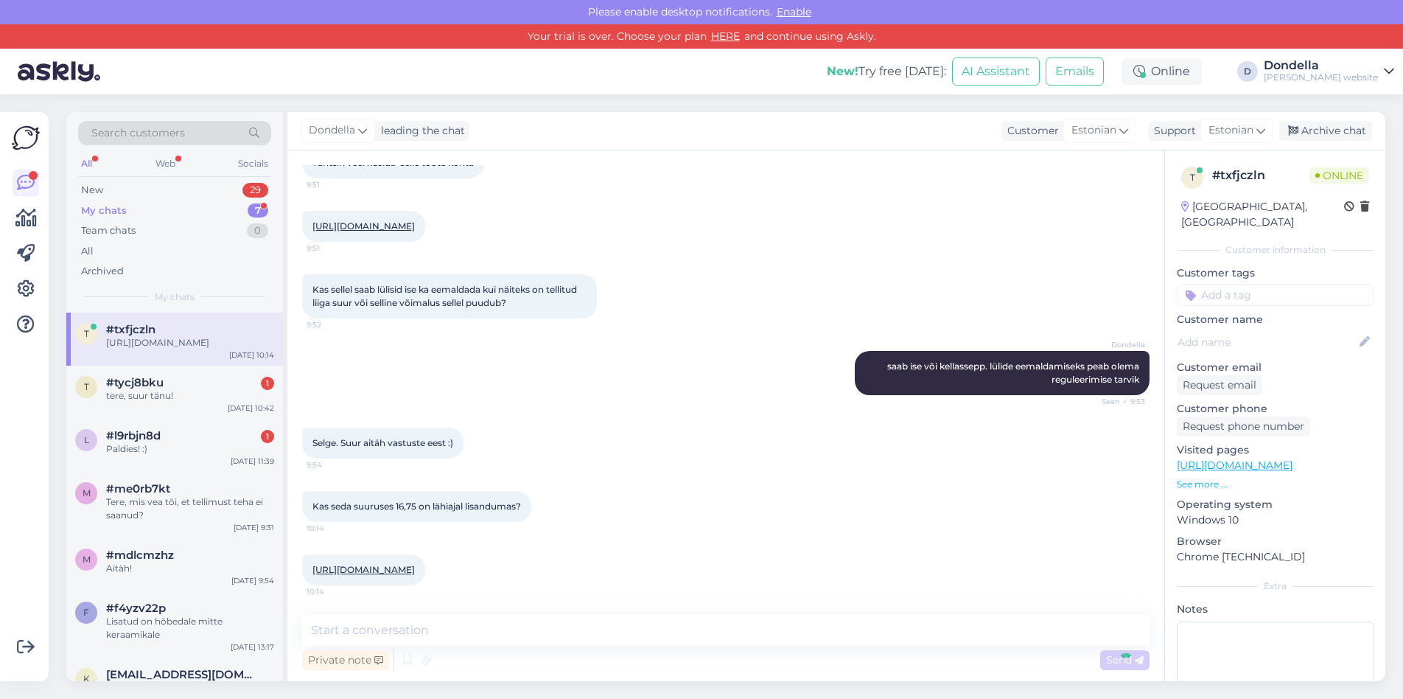
scroll to position [542, 0]
